Goal: Task Accomplishment & Management: Use online tool/utility

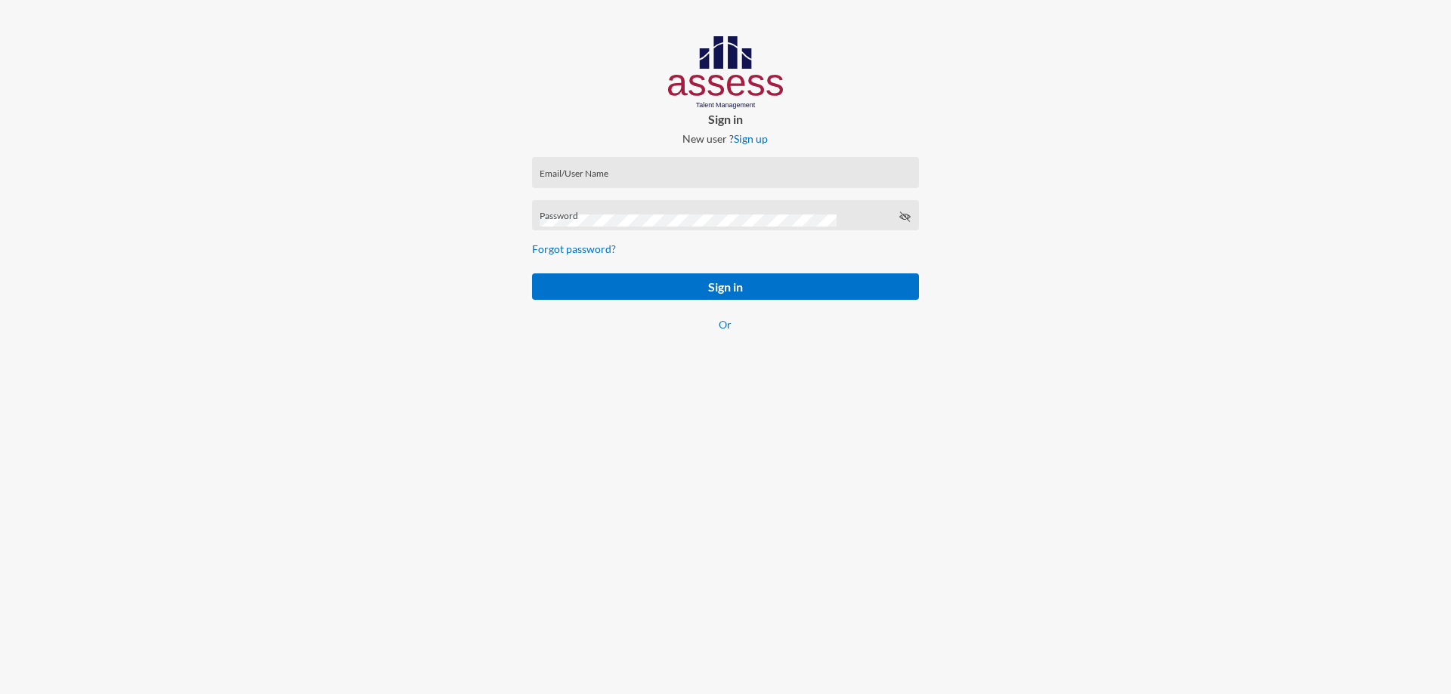
click at [642, 176] on input "Email/User Name" at bounding box center [725, 178] width 371 height 12
paste input "SPLSS1005661804"
type input "SPLSS1005661804"
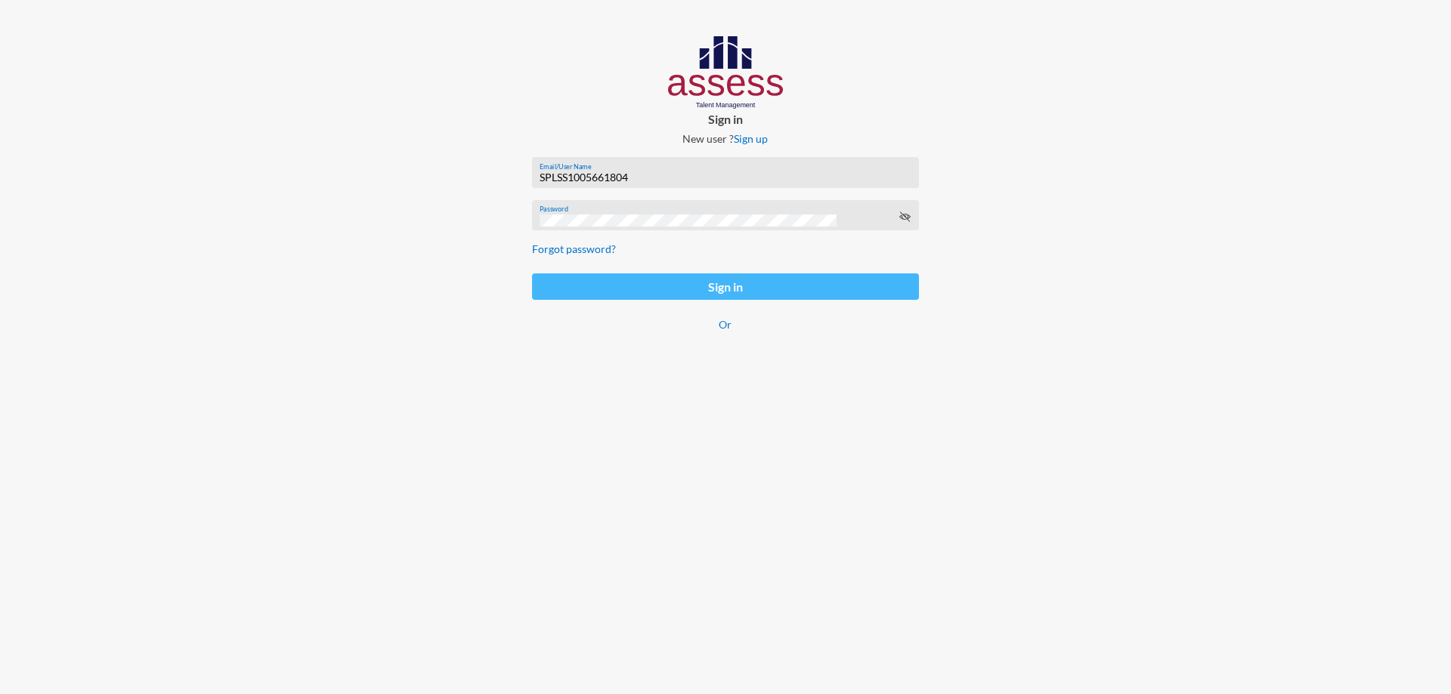
click at [639, 282] on button "Sign in" at bounding box center [725, 287] width 387 height 26
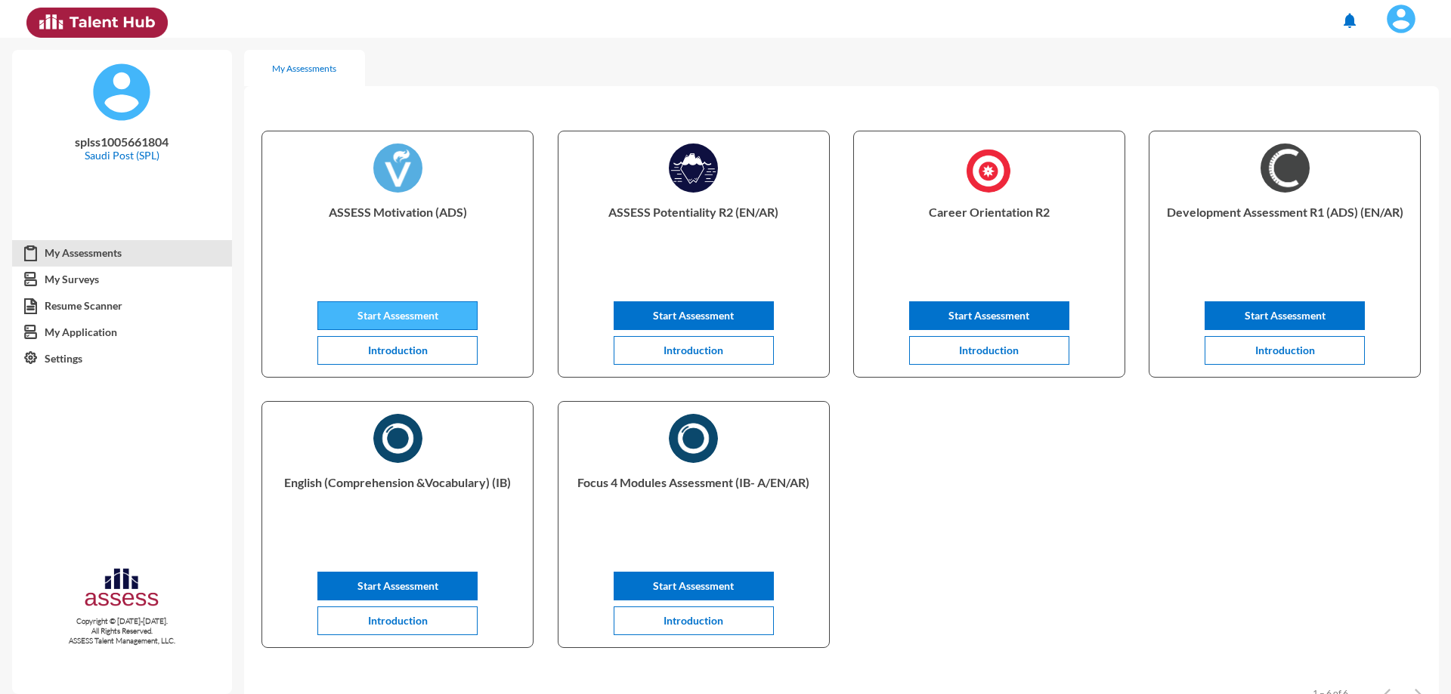
click at [374, 320] on span "Start Assessment" at bounding box center [397, 315] width 81 height 13
